Goal: Obtain resource: Download file/media

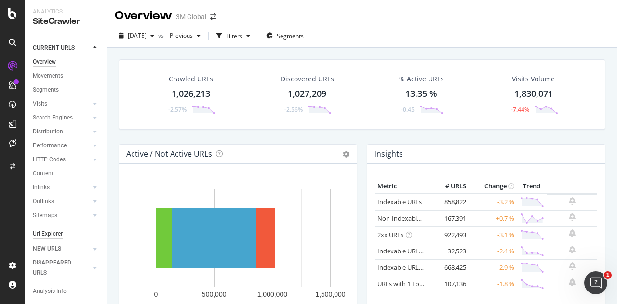
click at [56, 232] on div "Url Explorer" at bounding box center [48, 234] width 30 height 10
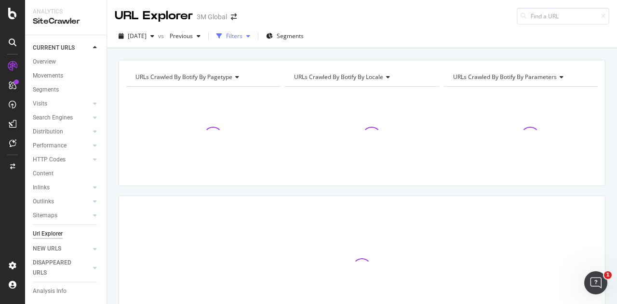
click at [226, 38] on div "button" at bounding box center [219, 35] width 13 height 13
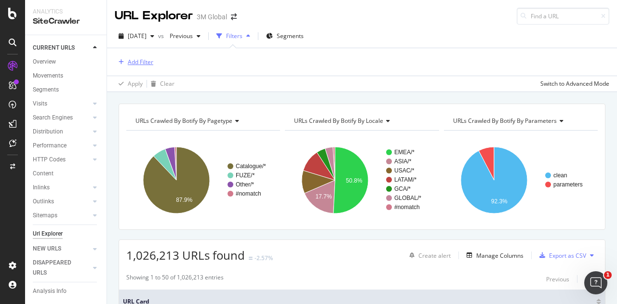
click at [130, 65] on div "Add Filter" at bounding box center [141, 62] width 26 height 8
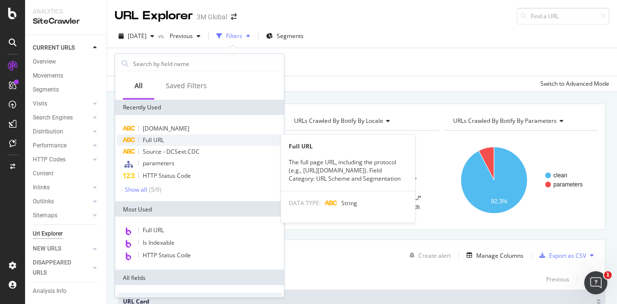
click at [150, 141] on span "Full URL" at bounding box center [153, 140] width 21 height 8
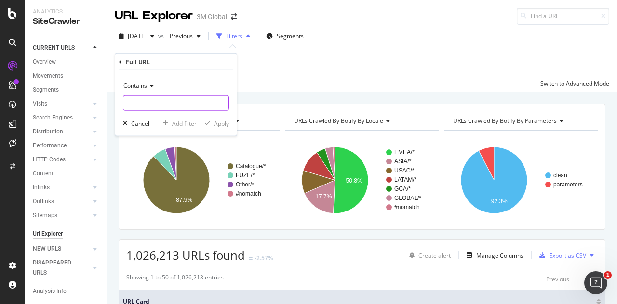
click at [151, 103] on input "text" at bounding box center [175, 102] width 105 height 15
paste input "[URL][DOMAIN_NAME]"
type input "[URL][DOMAIN_NAME]"
click at [224, 120] on div "Apply" at bounding box center [221, 123] width 15 height 8
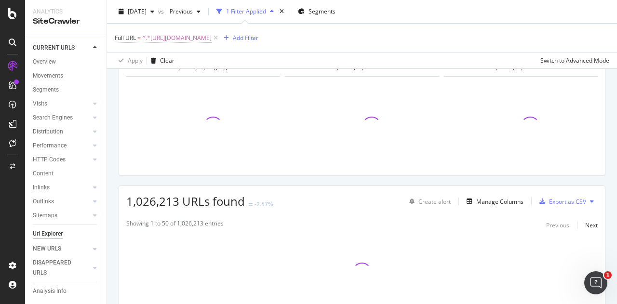
scroll to position [56, 0]
click at [502, 201] on div "Manage Columns" at bounding box center [499, 201] width 47 height 8
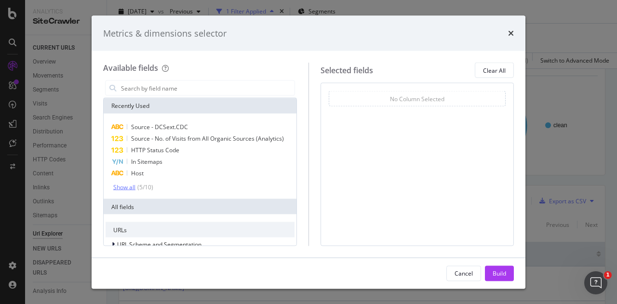
click at [127, 188] on div "Show all" at bounding box center [124, 187] width 22 height 7
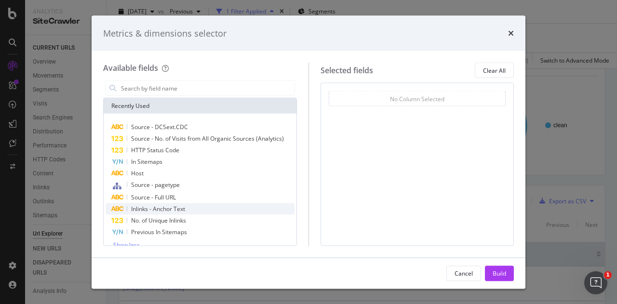
click at [146, 213] on div "Inlinks - Anchor Text" at bounding box center [200, 209] width 189 height 12
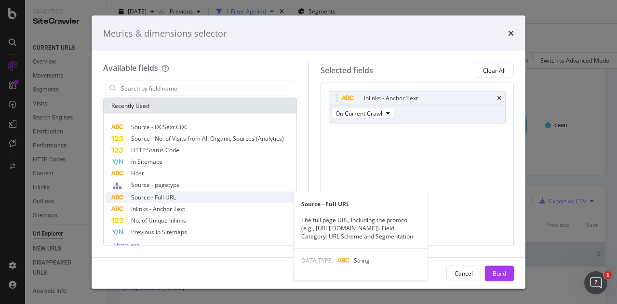
click at [148, 199] on span "Source - Full URL" at bounding box center [153, 197] width 45 height 8
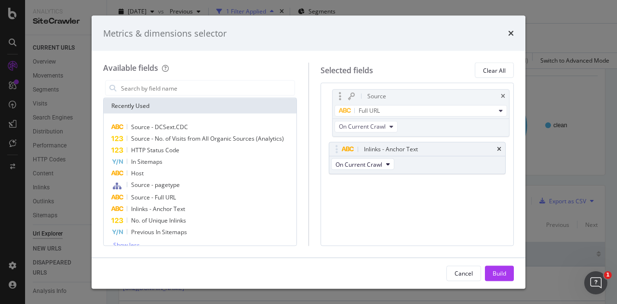
drag, startPoint x: 335, startPoint y: 134, endPoint x: 336, endPoint y: 92, distance: 42.9
click at [336, 92] on body "Analytics SiteCrawler CURRENT URLS Overview Movements Segments Visits Analysis …" at bounding box center [308, 152] width 617 height 304
click at [491, 276] on button "Build" at bounding box center [499, 273] width 29 height 15
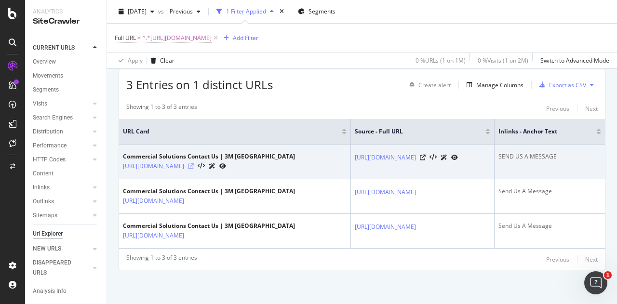
click at [194, 163] on icon at bounding box center [191, 166] width 6 height 6
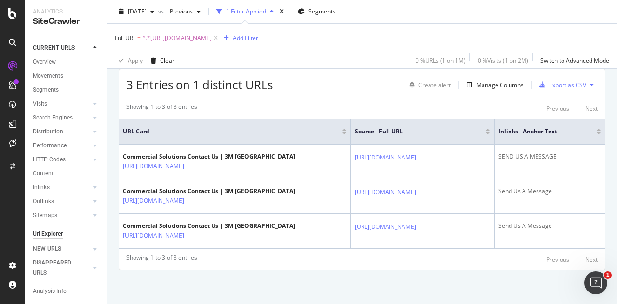
click at [570, 81] on div "Export as CSV" at bounding box center [567, 85] width 37 height 8
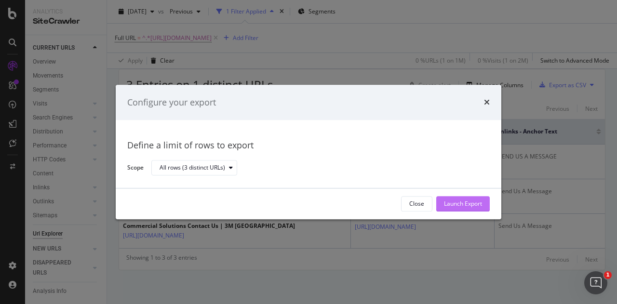
click at [461, 202] on div "Launch Export" at bounding box center [463, 204] width 38 height 8
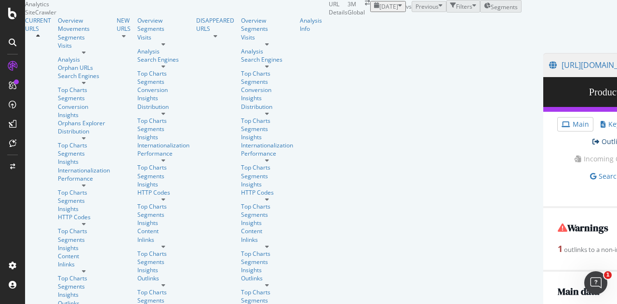
click at [592, 147] on link "Outlinks" at bounding box center [610, 142] width 36 height 10
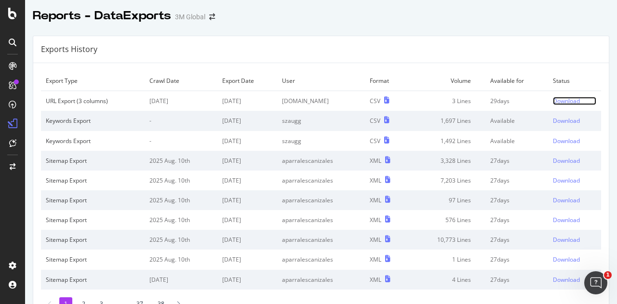
click at [564, 99] on div "Download" at bounding box center [566, 101] width 27 height 8
